Goal: Transaction & Acquisition: Register for event/course

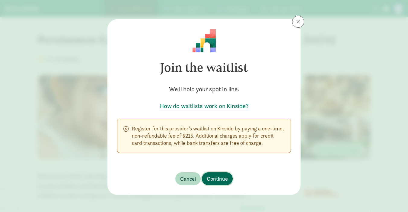
click at [216, 183] on span "Continue" at bounding box center [217, 179] width 21 height 8
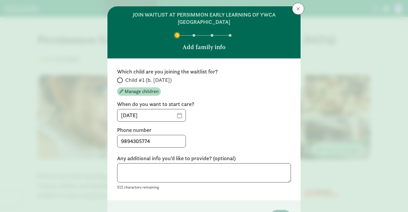
scroll to position [16, 0]
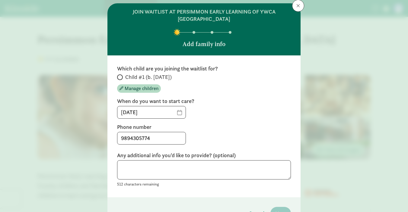
click at [122, 75] on span at bounding box center [120, 78] width 6 height 6
click at [121, 75] on input "Child #1 (b. [DATE])" at bounding box center [119, 77] width 4 height 4
radio input "true"
click at [176, 112] on input "[DATE]" at bounding box center [151, 112] width 68 height 12
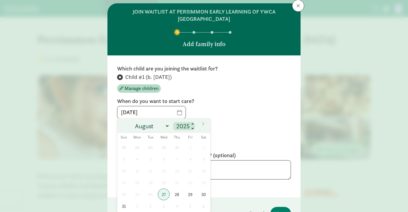
click at [189, 129] on input "2025" at bounding box center [183, 126] width 19 height 8
click at [193, 124] on span at bounding box center [193, 124] width 4 height 5
type input "2026"
click at [203, 148] on span "1" at bounding box center [204, 148] width 12 height 12
type input "[DATE]"
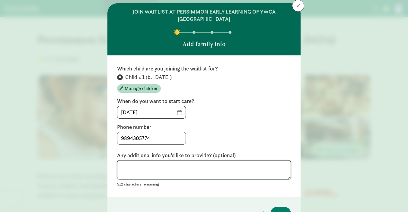
click at [161, 168] on textarea at bounding box center [204, 170] width 174 height 20
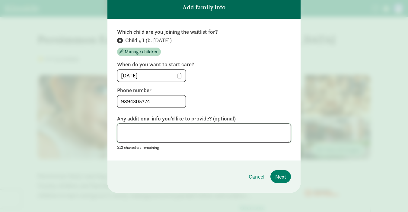
scroll to position [53, 0]
click at [281, 179] on span "Next" at bounding box center [280, 177] width 11 height 8
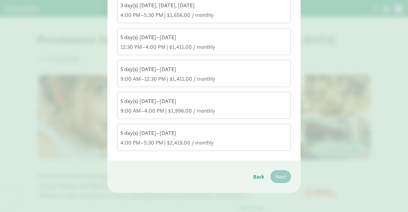
scroll to position [354, 0]
click at [217, 136] on div "5 day(s) [DATE]–[DATE]" at bounding box center [203, 133] width 167 height 7
click at [0, 0] on input "5 day(s) [DATE]–[DATE] 4:00 PM–5:30 PM | $2,419.00 / monthly" at bounding box center [0, 0] width 0 height 0
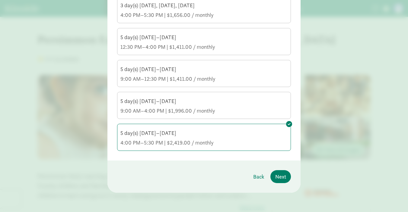
click at [231, 99] on div "5 day(s) [DATE]–[DATE]" at bounding box center [203, 101] width 167 height 7
click at [0, 0] on input "5 day(s) [DATE]–[DATE] 9:00 AM–4:00 PM | $1,996.00 / monthly" at bounding box center [0, 0] width 0 height 0
click at [283, 176] on span "Next" at bounding box center [280, 177] width 11 height 8
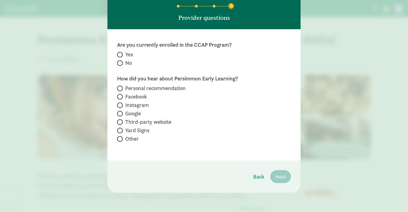
click at [121, 62] on span at bounding box center [120, 63] width 6 height 6
click at [121, 62] on input "No" at bounding box center [119, 63] width 4 height 4
radio input "true"
click at [119, 88] on input "Personal recommendation" at bounding box center [119, 89] width 4 height 4
radio input "true"
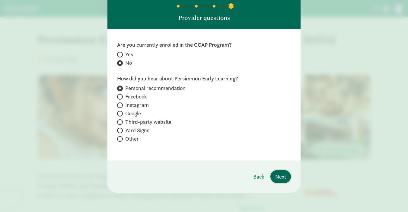
click at [280, 175] on span "Next" at bounding box center [280, 177] width 11 height 8
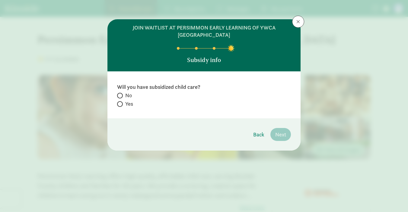
scroll to position [0, 0]
click at [122, 96] on span at bounding box center [120, 96] width 6 height 6
click at [121, 96] on input "No" at bounding box center [119, 96] width 4 height 4
radio input "true"
click at [282, 135] on span "Next" at bounding box center [280, 135] width 11 height 8
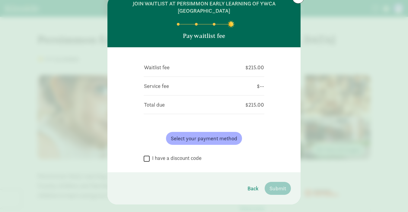
scroll to position [30, 0]
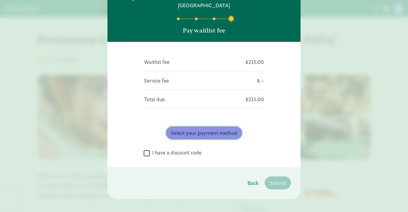
click at [192, 133] on span "Select your payment method" at bounding box center [204, 133] width 66 height 8
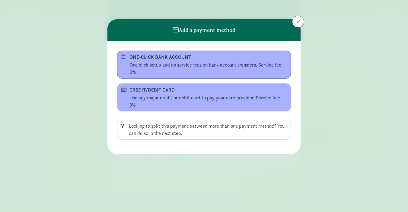
click at [200, 61] on button "ONE-CLICK BANK ACCOUNT One click setup and no service fees on bank account tran…" at bounding box center [204, 65] width 174 height 28
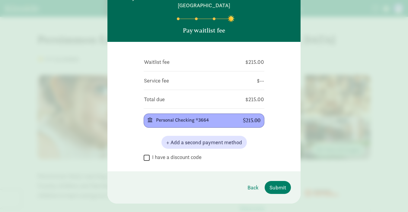
click at [215, 121] on div "Personal Checking *3664" at bounding box center [194, 120] width 77 height 7
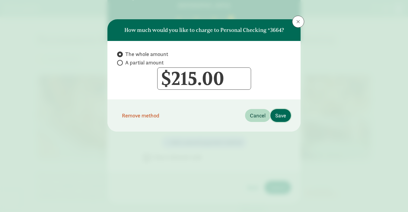
click at [282, 118] on span "Save" at bounding box center [280, 116] width 11 height 8
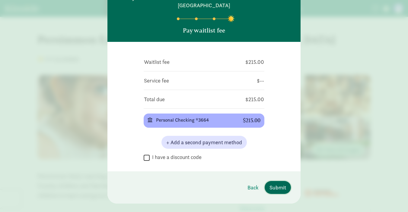
click at [278, 186] on span "Submit" at bounding box center [277, 188] width 17 height 8
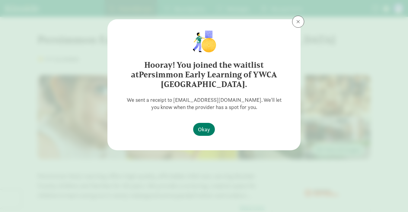
click at [278, 186] on div "Hooray! You joined the waitlist at Persimmon Early Learning of YWCA [GEOGRAPHIC…" at bounding box center [204, 106] width 408 height 212
